Goal: Check status: Check status

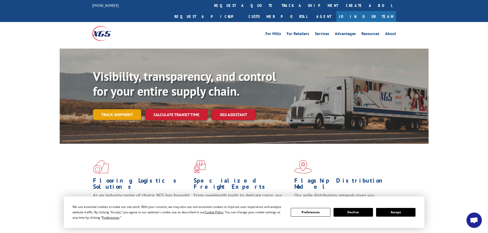
click at [133, 109] on link "Track shipment" at bounding box center [117, 114] width 48 height 11
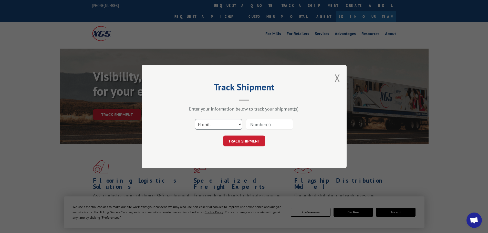
click at [231, 124] on select "Select category... Probill BOL PO" at bounding box center [218, 124] width 47 height 11
click at [278, 124] on input at bounding box center [269, 124] width 47 height 11
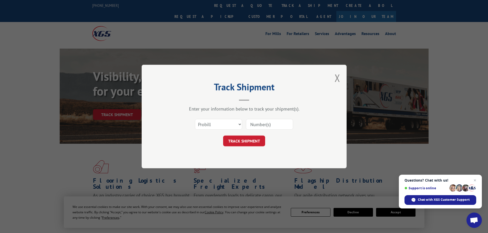
paste input "263365250926"
type input "263365250926"
click at [249, 143] on button "TRACK SHIPMENT" at bounding box center [244, 141] width 42 height 11
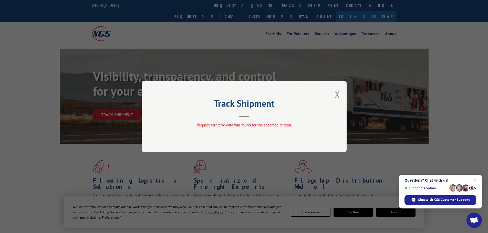
drag, startPoint x: 340, startPoint y: 97, endPoint x: 336, endPoint y: 96, distance: 3.7
click at [340, 97] on div "Track Shipment Request error: No data was found for the specified criteria." at bounding box center [244, 116] width 205 height 71
click at [335, 96] on button "Close modal" at bounding box center [337, 95] width 6 height 14
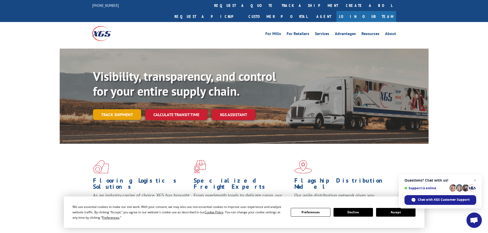
click at [110, 109] on link "Track shipment" at bounding box center [117, 114] width 48 height 11
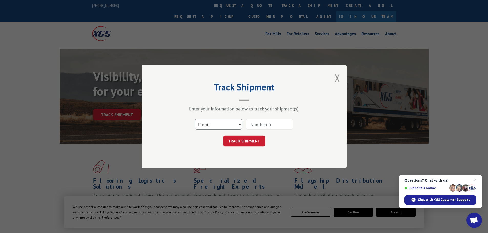
click at [235, 125] on select "Select category... Probill BOL PO" at bounding box center [218, 124] width 47 height 11
select select "bol"
click at [195, 119] on select "Select category... Probill BOL PO" at bounding box center [218, 124] width 47 height 11
click at [282, 127] on input at bounding box center [269, 124] width 47 height 11
paste input "470666"
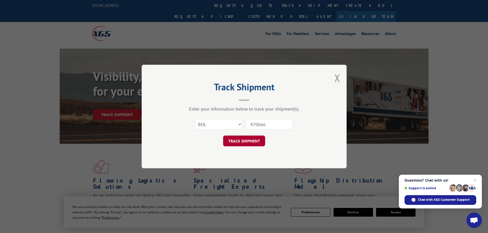
type input "470666"
click at [257, 139] on button "TRACK SHIPMENT" at bounding box center [244, 141] width 42 height 11
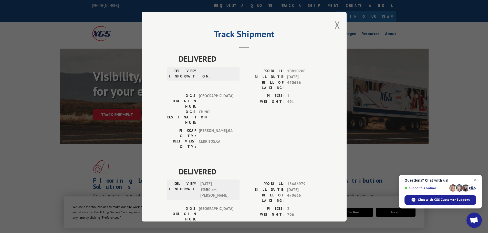
click at [474, 179] on span "Close chat" at bounding box center [474, 180] width 6 height 6
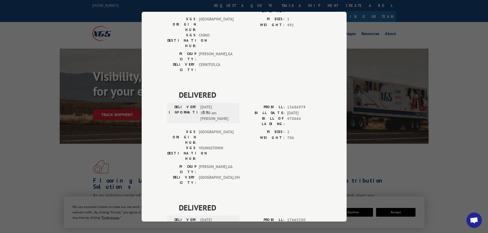
scroll to position [109, 0]
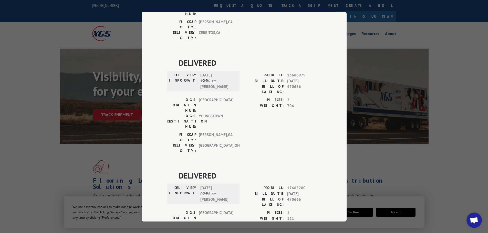
click at [424, 163] on div "Track Shipment DELIVERED DELIVERY INFORMATION: PROBILL: 10810200 BILL DATE: [DA…" at bounding box center [244, 116] width 488 height 233
click at [372, 148] on div "Track Shipment DELIVERED DELIVERY INFORMATION: PROBILL: 10810200 BILL DATE: [DA…" at bounding box center [244, 116] width 488 height 233
drag, startPoint x: 102, startPoint y: 162, endPoint x: 121, endPoint y: 140, distance: 28.7
click at [105, 158] on div "Track Shipment DELIVERED DELIVERY INFORMATION: PROBILL: 10810200 BILL DATE: [DA…" at bounding box center [244, 116] width 488 height 233
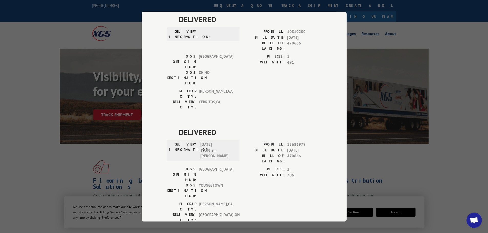
scroll to position [0, 0]
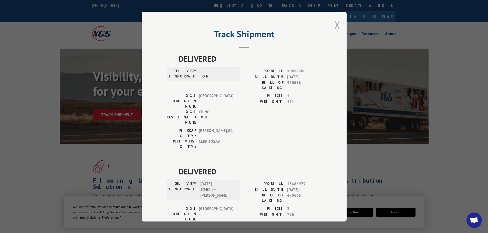
click at [335, 27] on button "Close modal" at bounding box center [337, 25] width 6 height 14
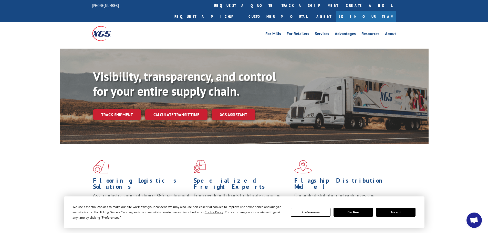
click at [394, 211] on button "Accept" at bounding box center [395, 212] width 39 height 9
